Goal: Navigation & Orientation: Find specific page/section

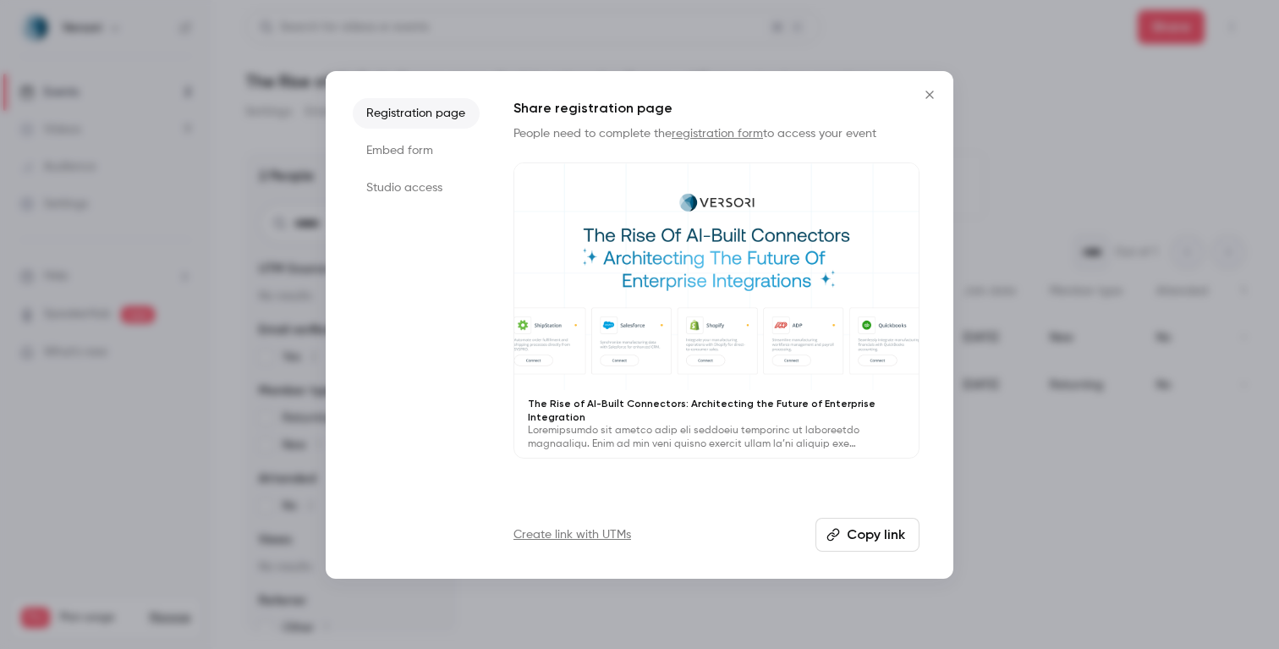
click at [482, 41] on div at bounding box center [639, 324] width 1279 height 649
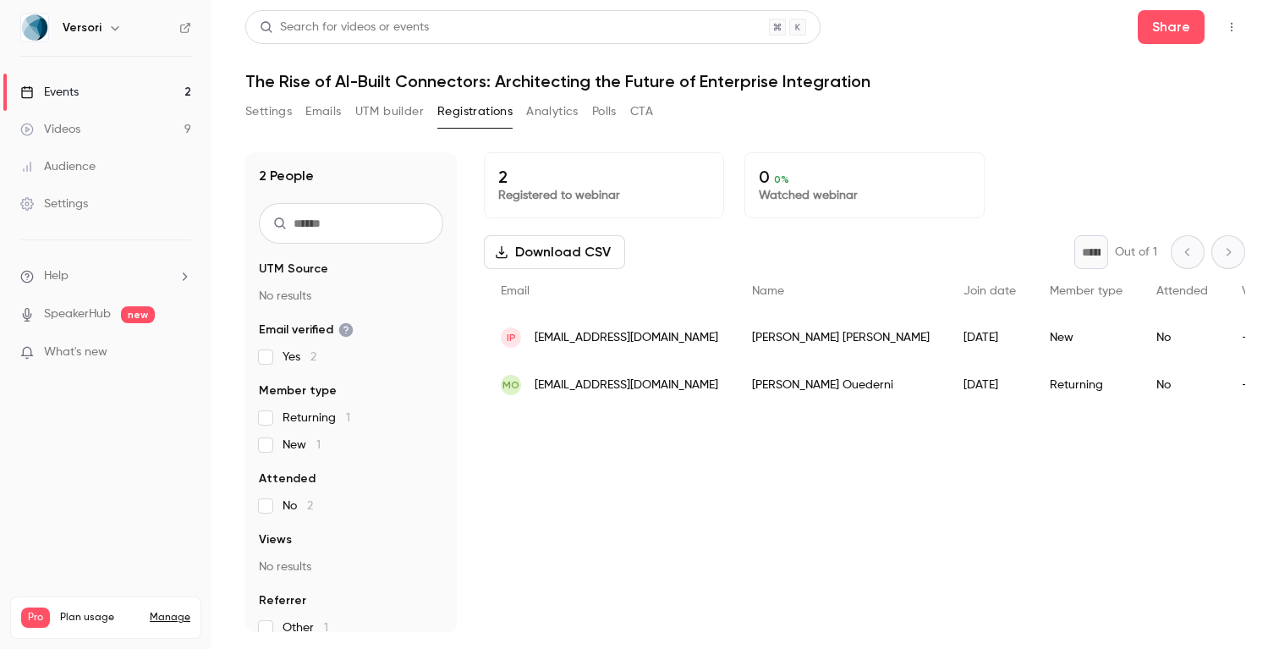
click at [107, 91] on link "Events 2" at bounding box center [106, 92] width 212 height 37
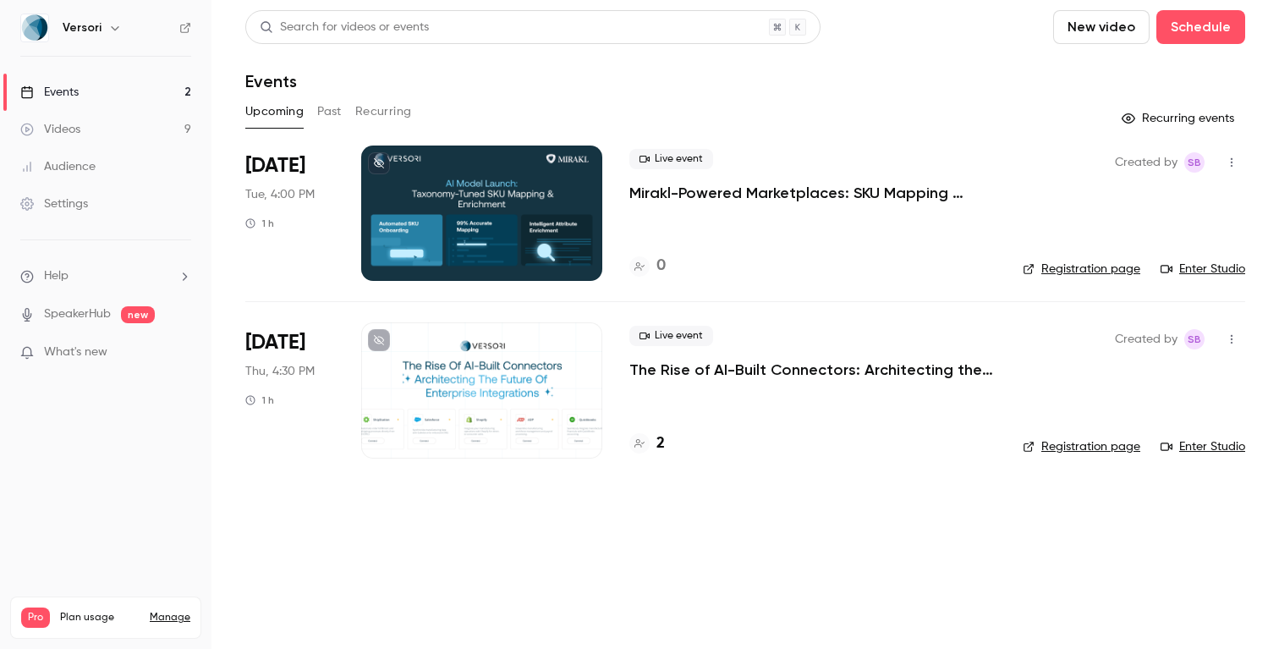
click at [684, 195] on p "Mirakl-Powered Marketplaces: SKU Mapping Model Launch" at bounding box center [812, 193] width 366 height 20
